Goal: Task Accomplishment & Management: Manage account settings

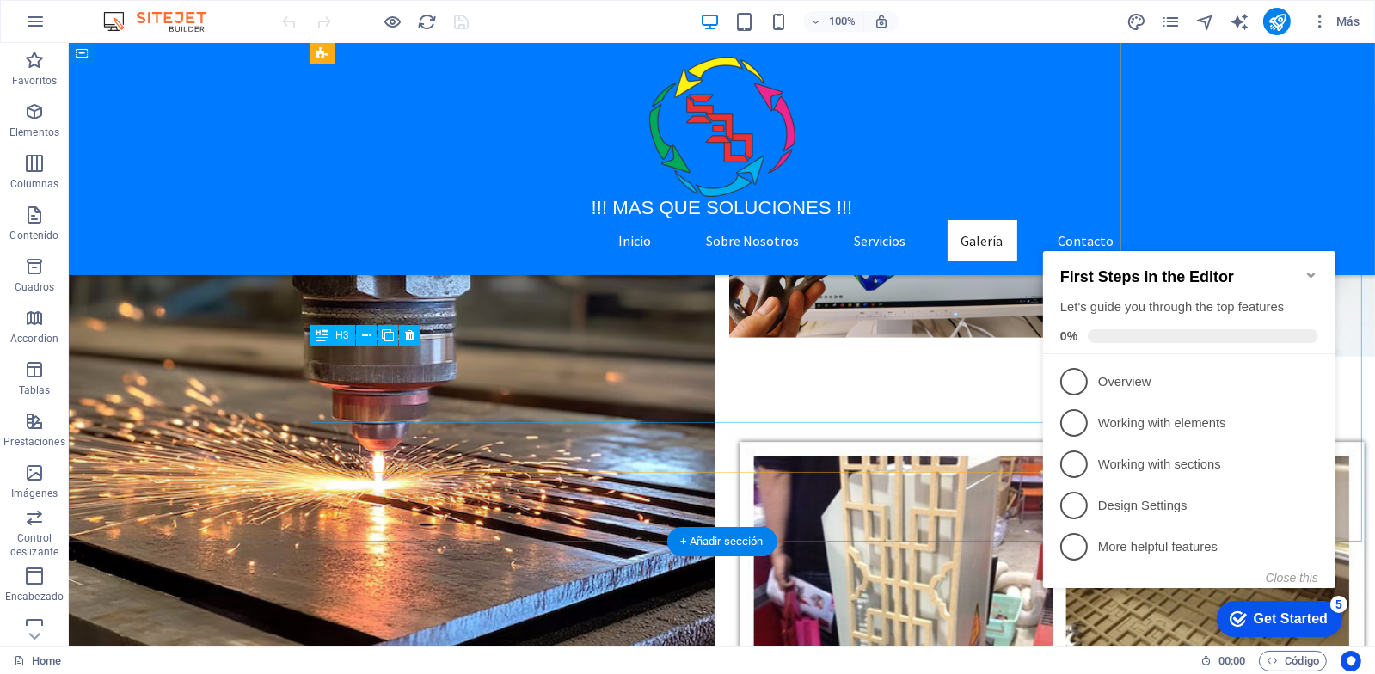
scroll to position [3613, 0]
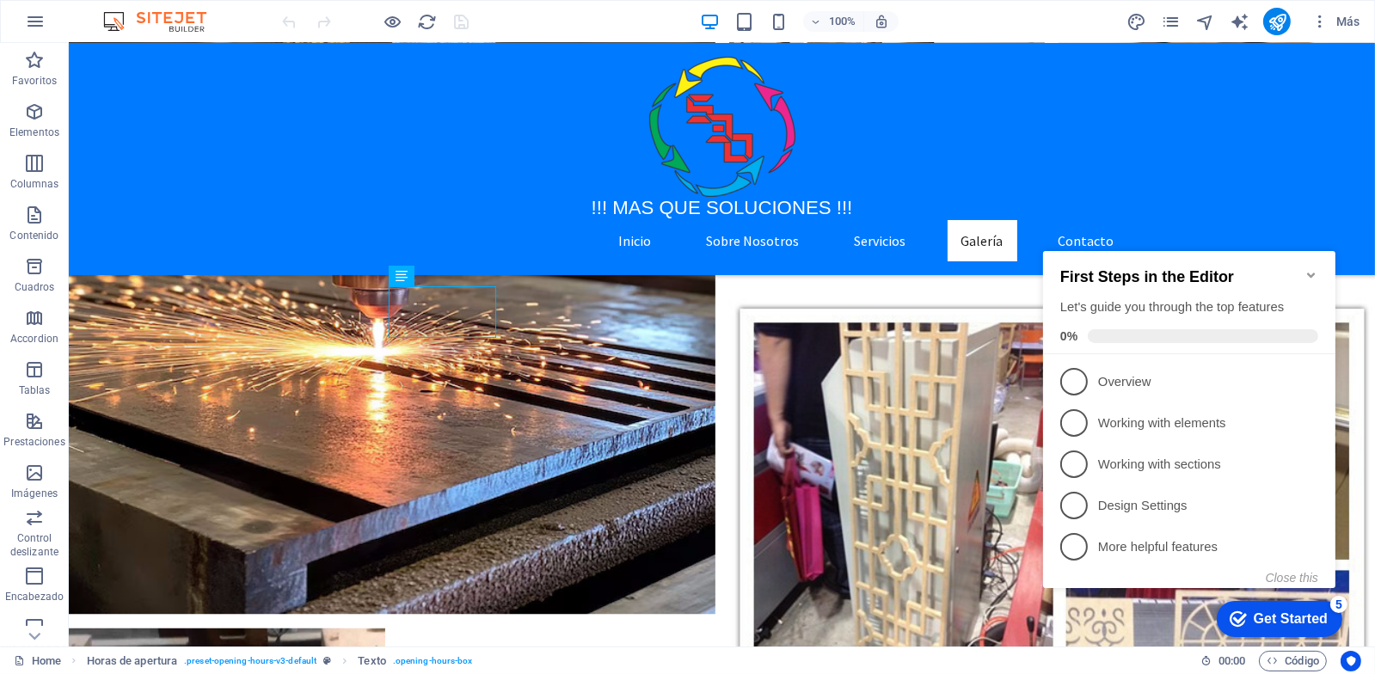
scroll to position [3511, 0]
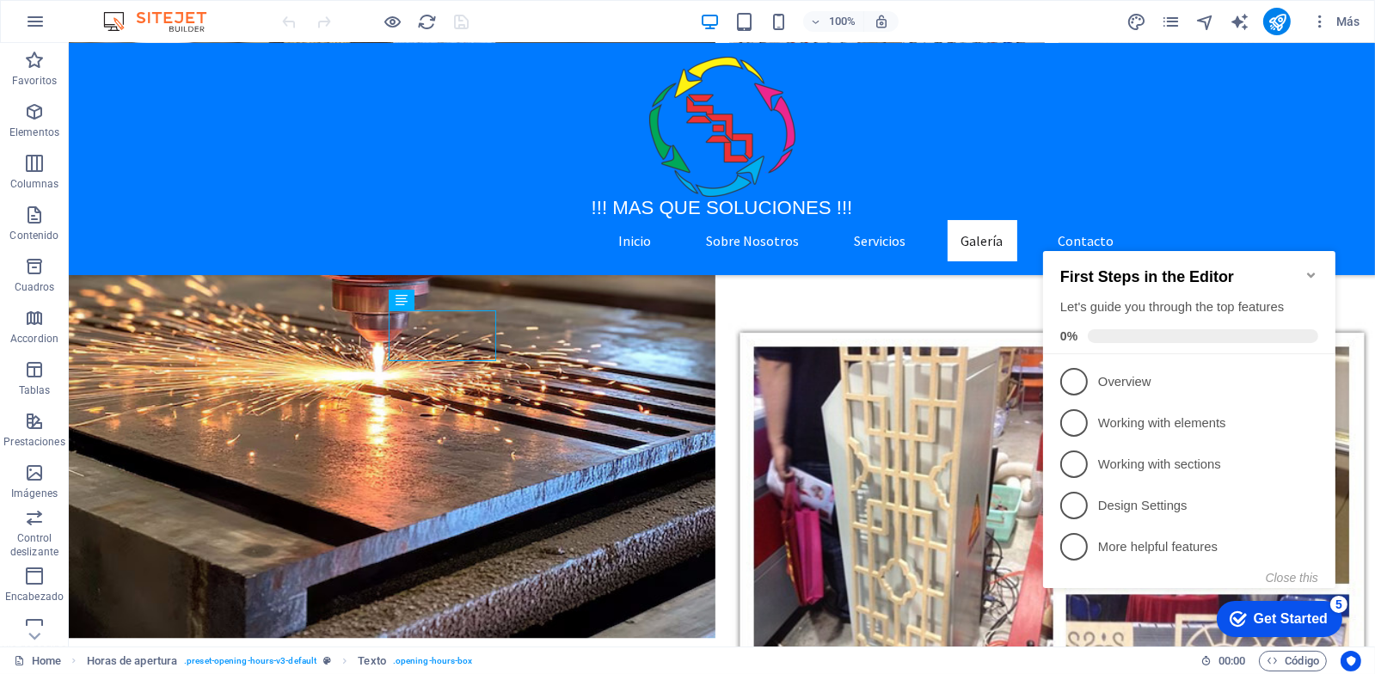
click at [1309, 272] on icon "Minimize checklist" at bounding box center [1311, 274] width 8 height 5
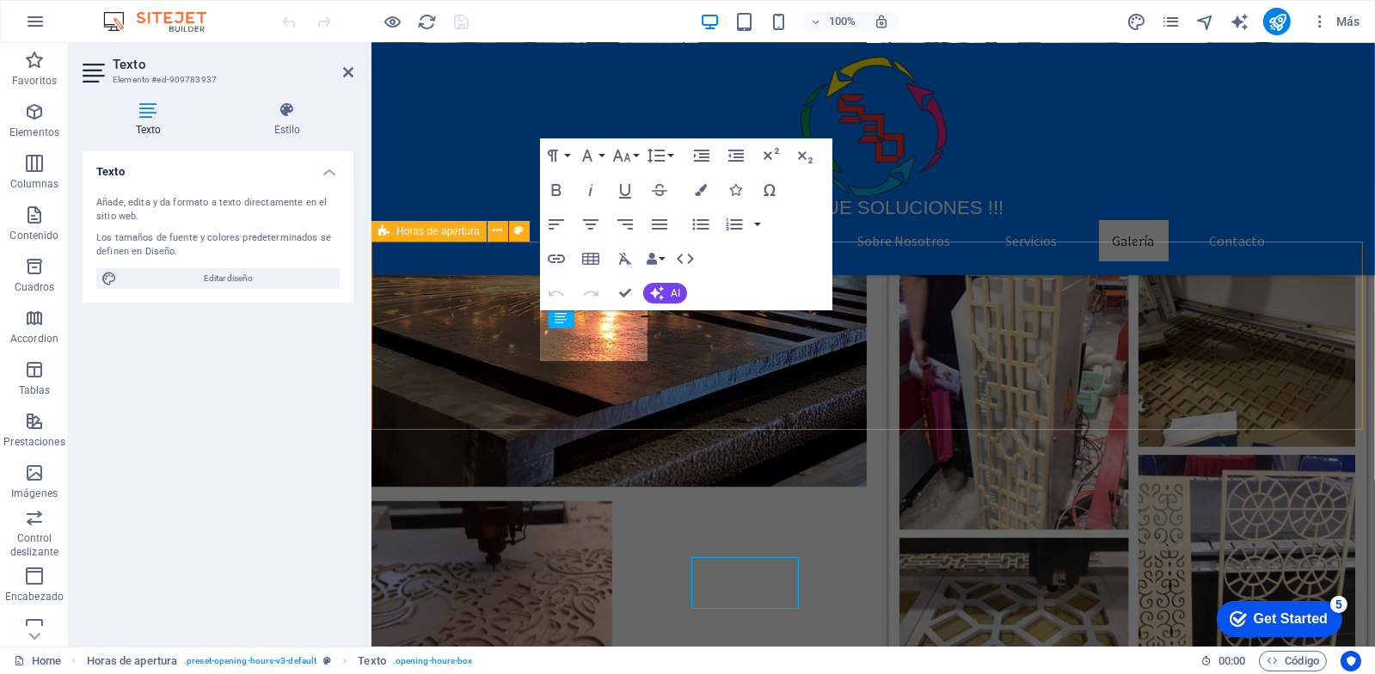
scroll to position [3263, 0]
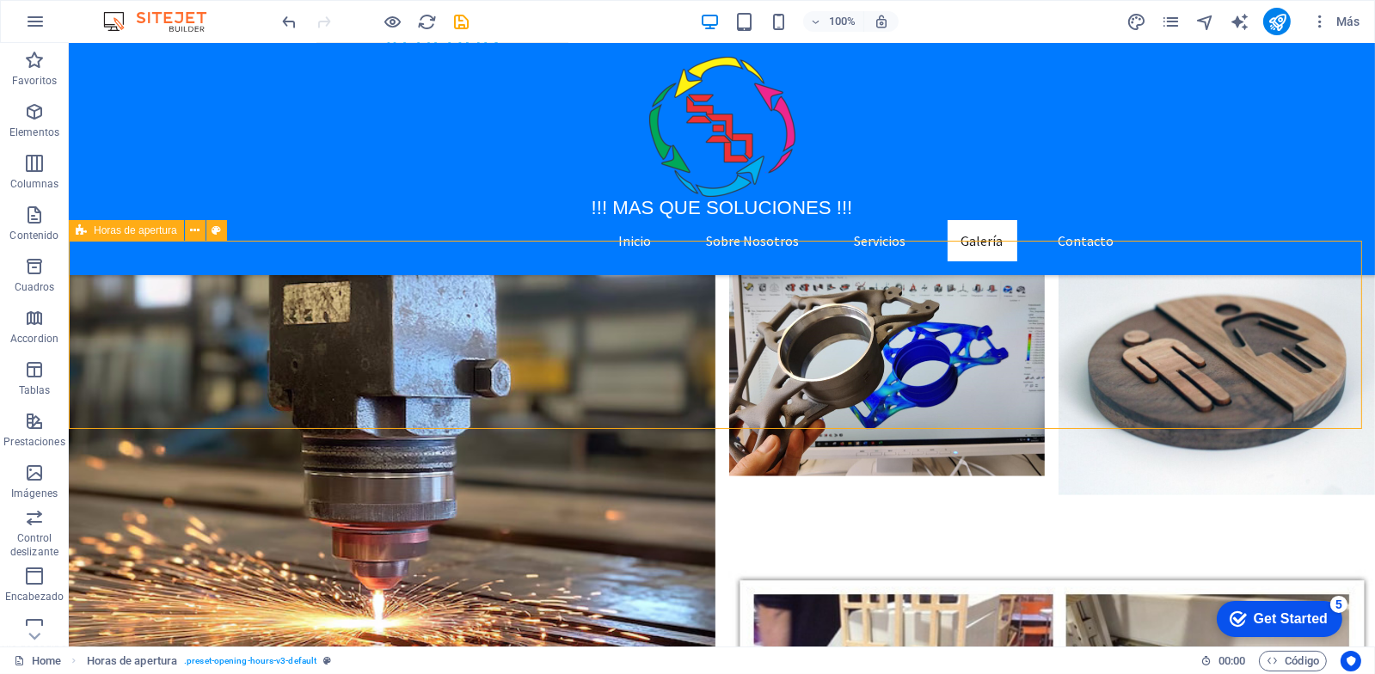
scroll to position [3512, 0]
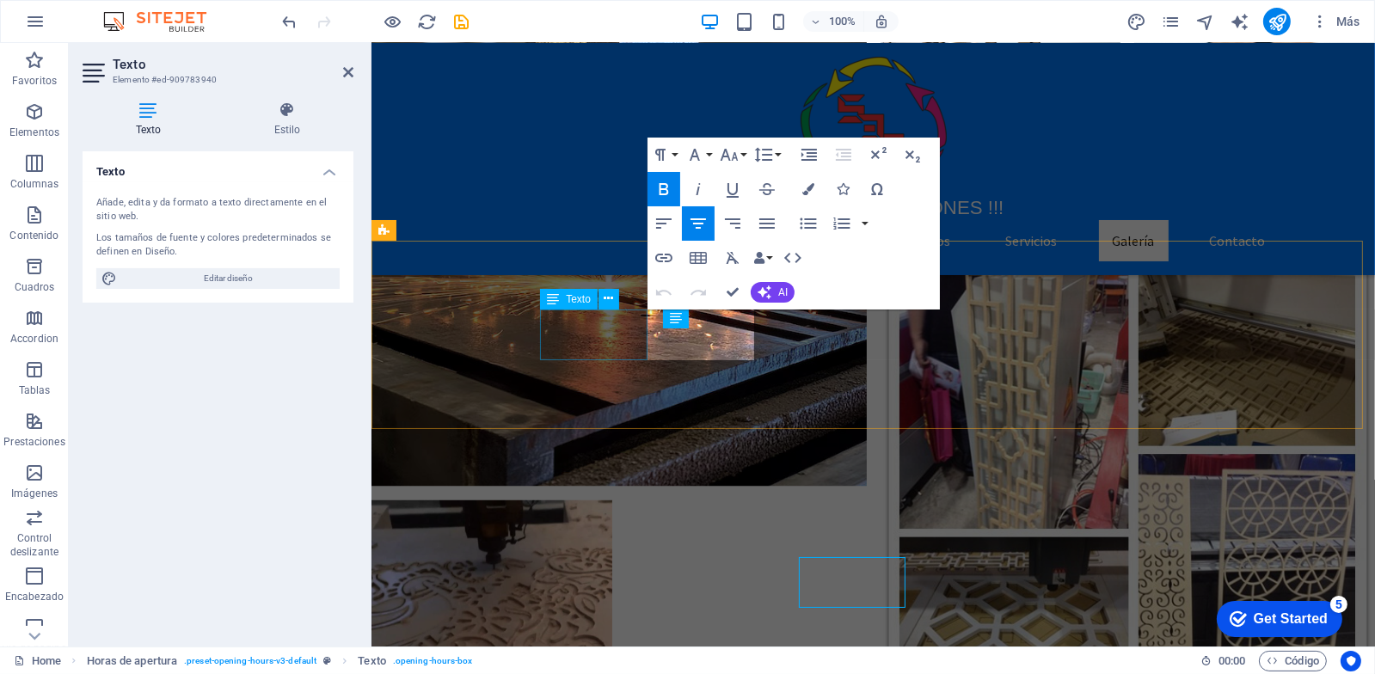
scroll to position [3264, 0]
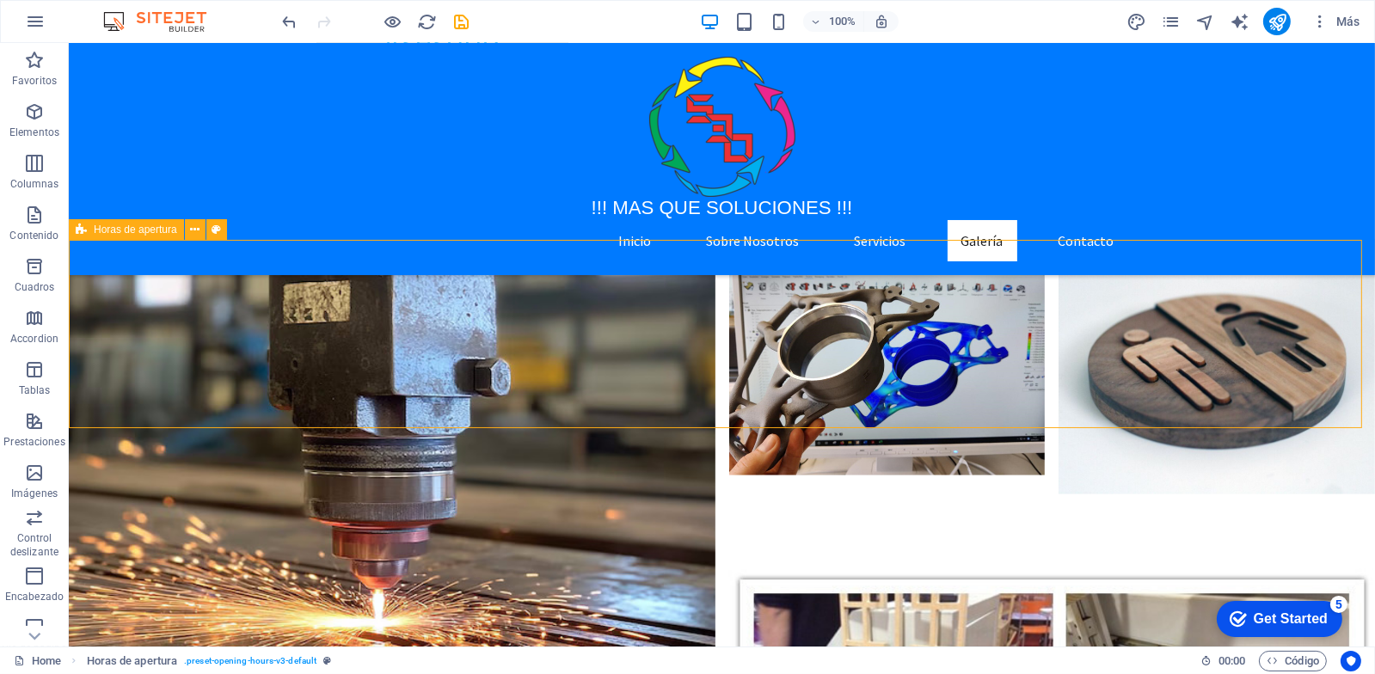
scroll to position [3513, 0]
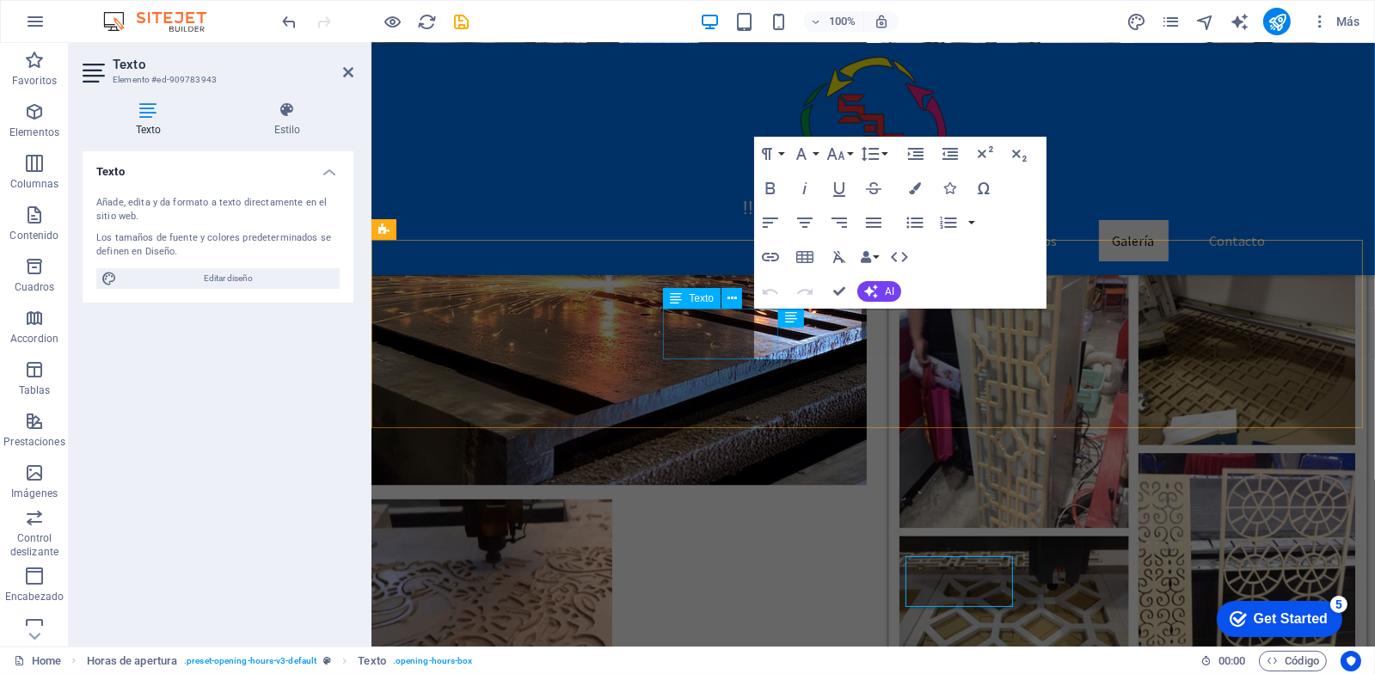
scroll to position [3265, 0]
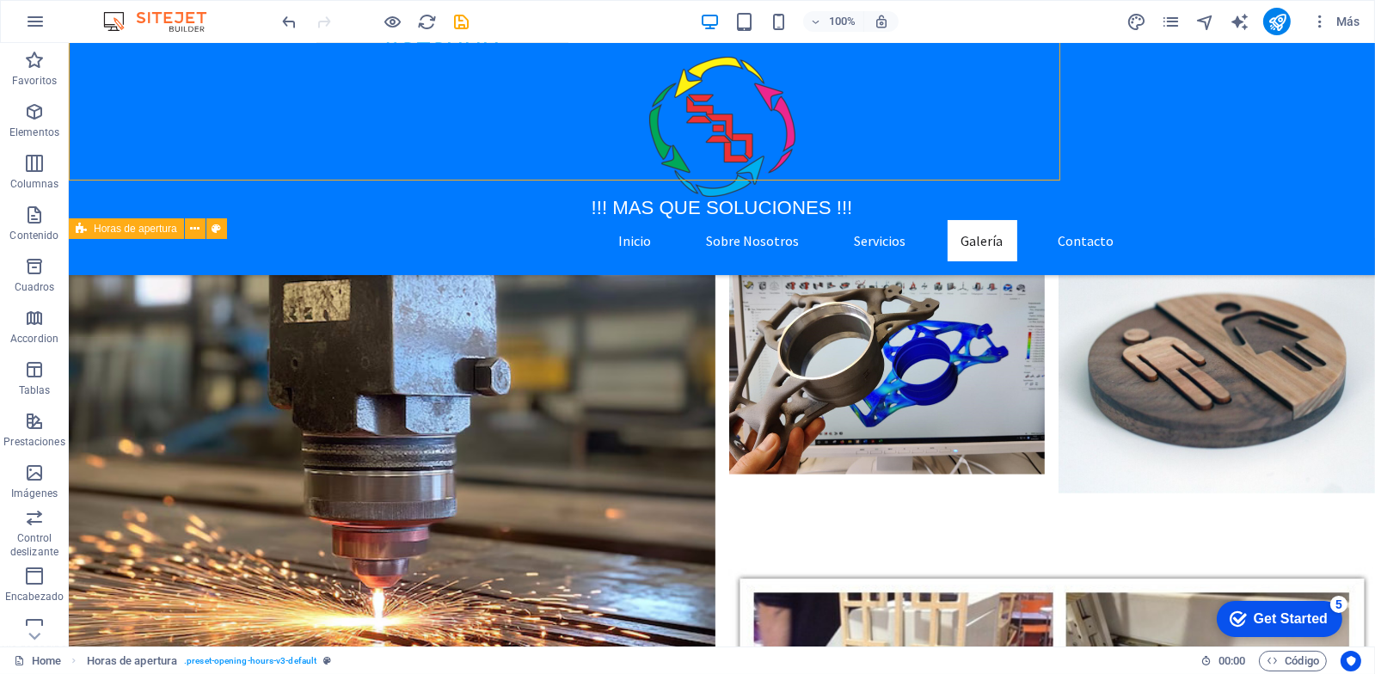
scroll to position [3513, 0]
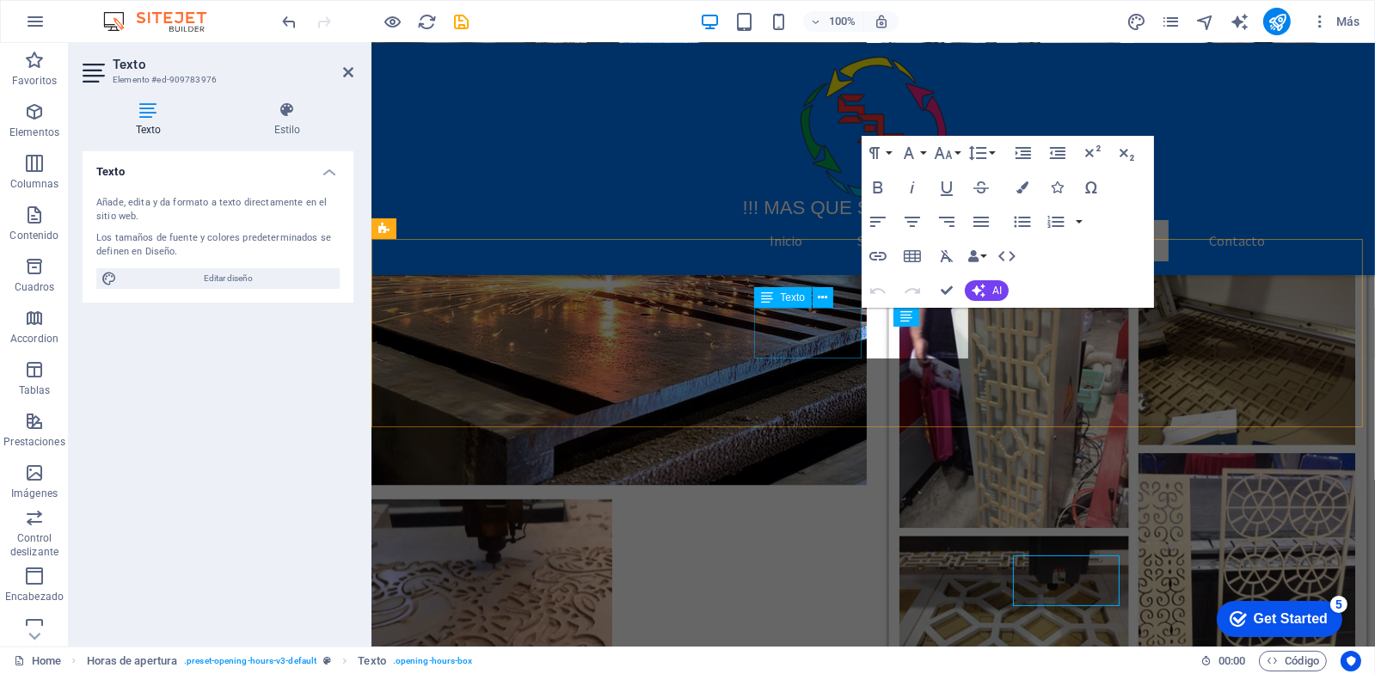
scroll to position [3266, 0]
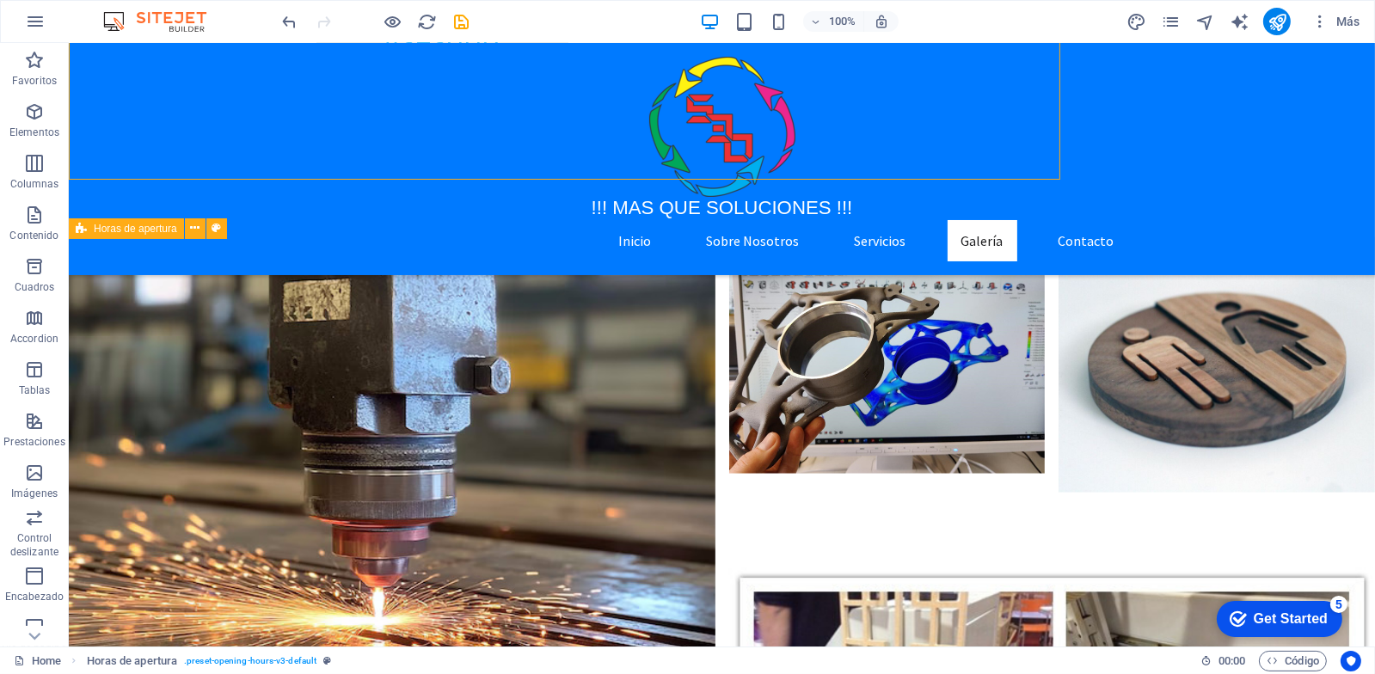
scroll to position [3514, 0]
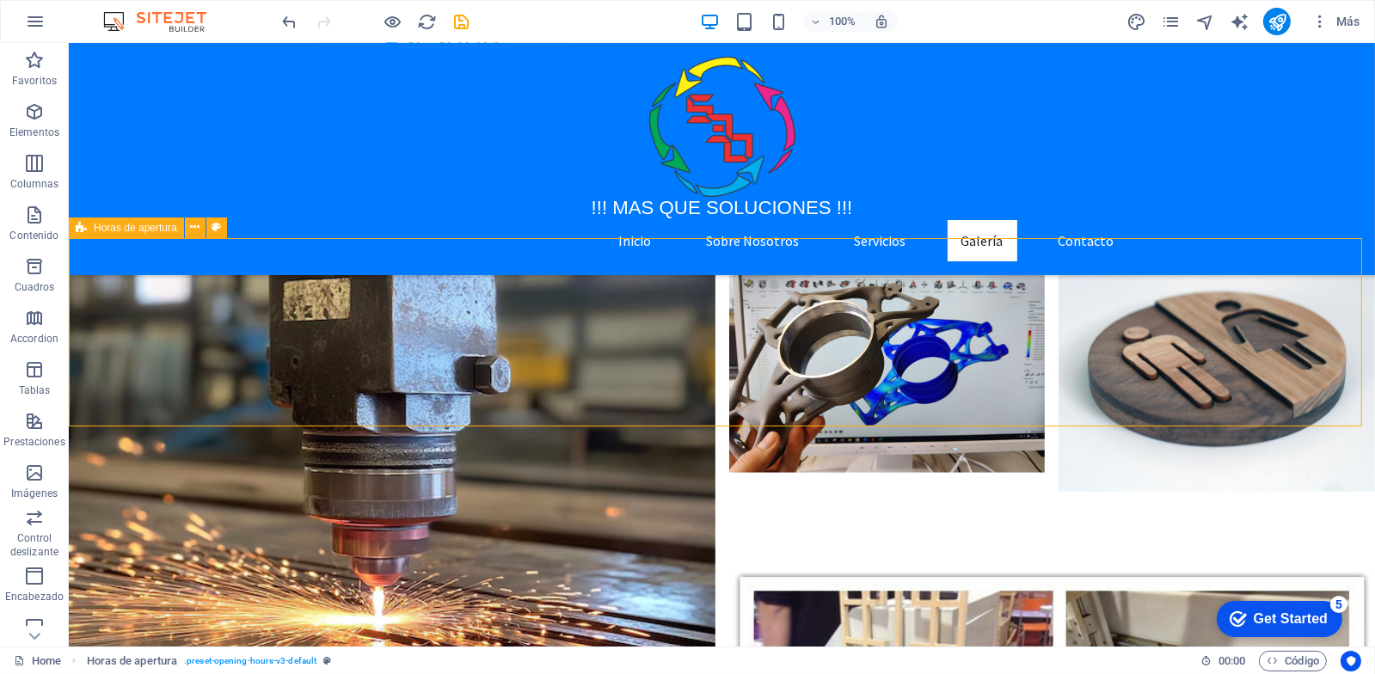
scroll to position [3515, 0]
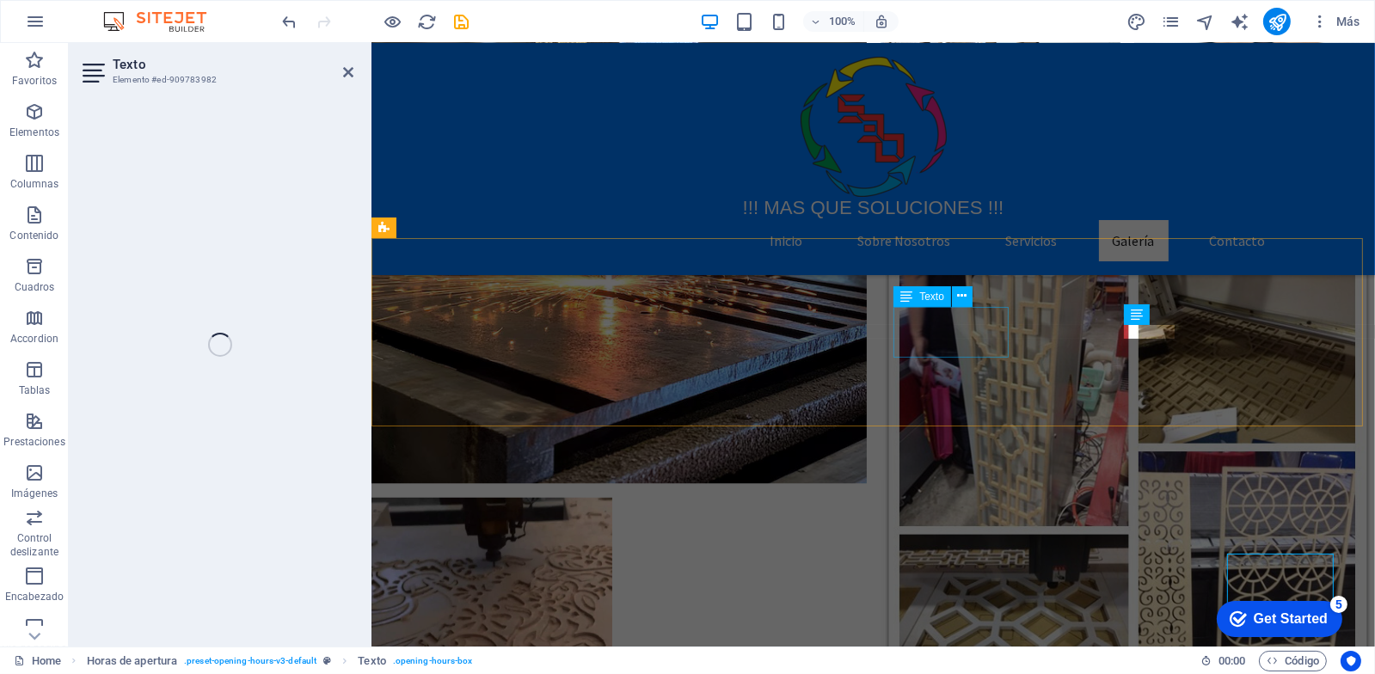
scroll to position [3268, 0]
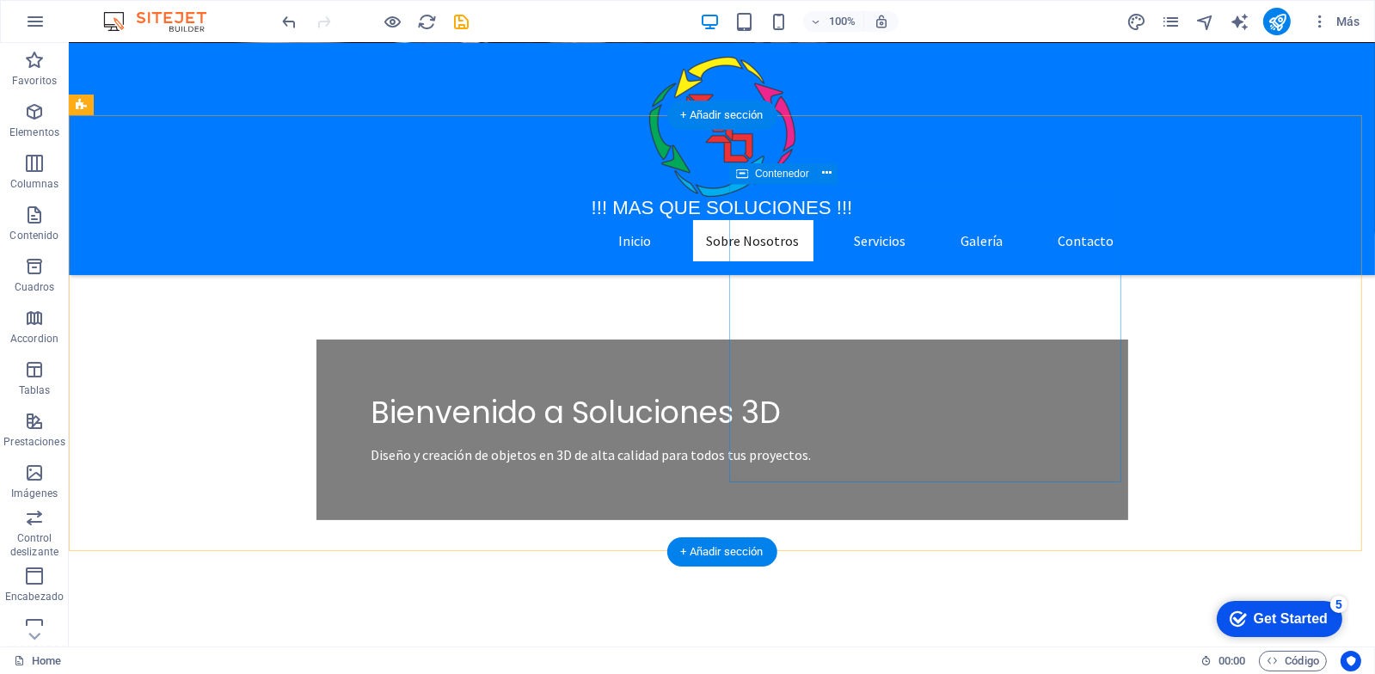
scroll to position [0, 0]
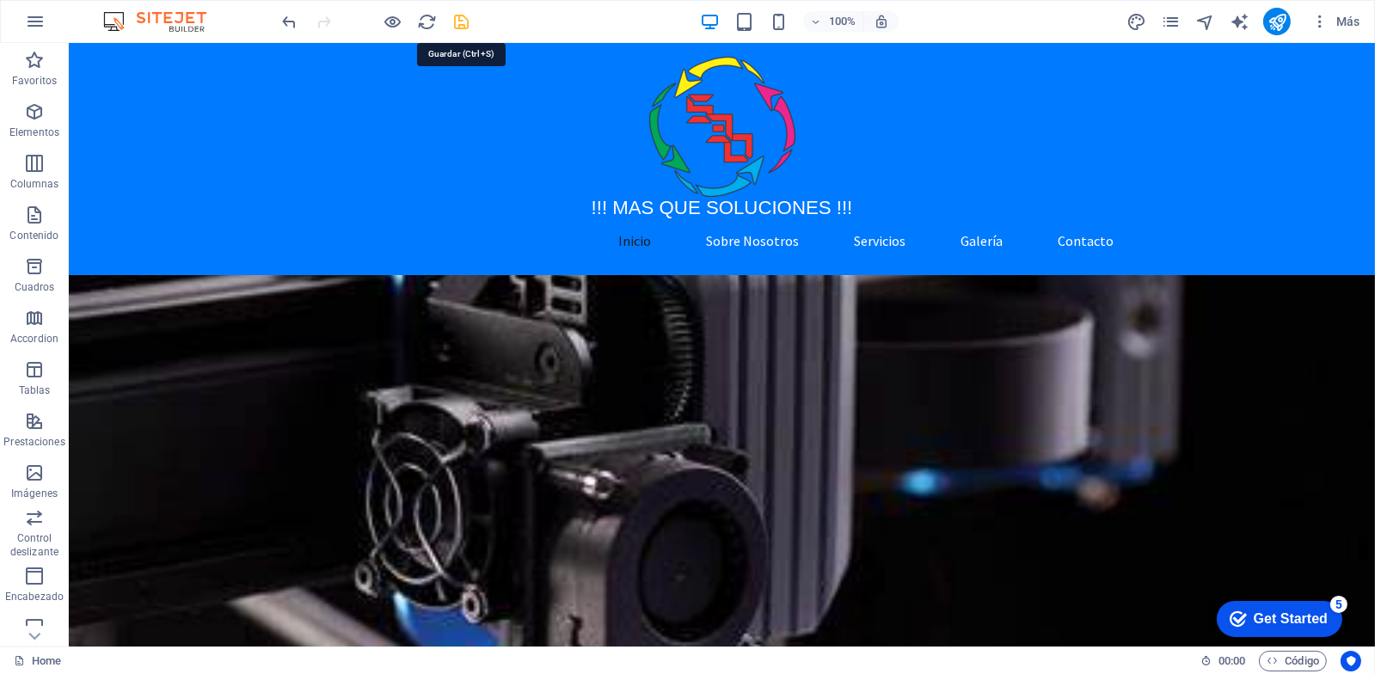
click at [464, 17] on icon "save" at bounding box center [462, 22] width 20 height 20
